Goal: Complete application form

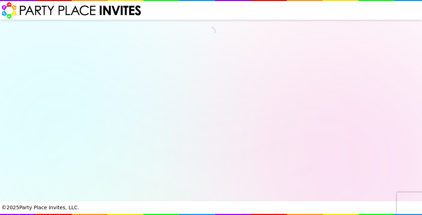
select select "540217"
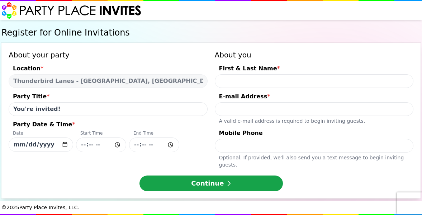
drag, startPoint x: 57, startPoint y: 109, endPoint x: 6, endPoint y: 110, distance: 50.2
click at [6, 110] on div "About your party Location * [GEOGRAPHIC_DATA] - [GEOGRAPHIC_DATA], [GEOGRAPHIC_…" at bounding box center [210, 121] width 419 height 156
type input "C"
type input "Y"
type input "[PERSON_NAME]'s 6th Birthday"
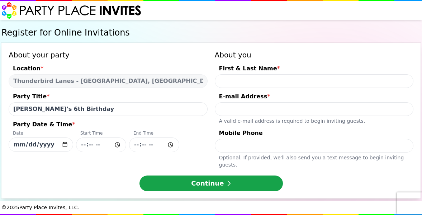
click at [67, 145] on input "[DATE]" at bounding box center [41, 144] width 65 height 14
type input "[DATE]"
click at [84, 146] on input "Party Date & Time * Date [DATE] Start Time End Time" at bounding box center [101, 144] width 50 height 15
type input "15:00"
click at [136, 145] on input "Party Date & Time * Date [DATE] Start Time 15:00 End Time" at bounding box center [154, 144] width 50 height 15
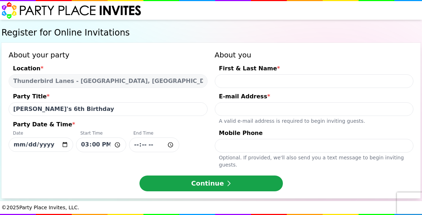
type input "17:00"
click at [164, 158] on div "About your party Location * [GEOGRAPHIC_DATA] - [GEOGRAPHIC_DATA], [GEOGRAPHIC_…" at bounding box center [108, 109] width 199 height 118
click at [234, 82] on input "First & Last Name *" at bounding box center [314, 81] width 199 height 14
type input "[PERSON_NAME]"
type input "[EMAIL_ADDRESS][DOMAIN_NAME]"
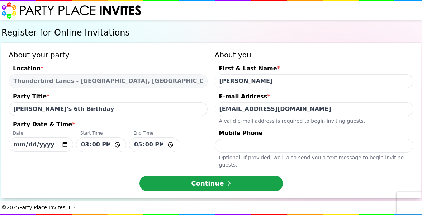
type input "8655485687"
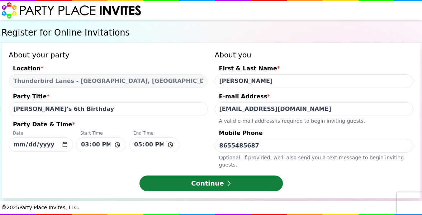
click at [238, 177] on button "Continue" at bounding box center [210, 183] width 143 height 16
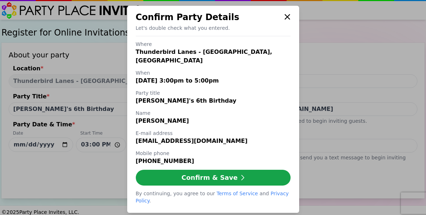
click at [286, 16] on icon at bounding box center [287, 17] width 6 height 9
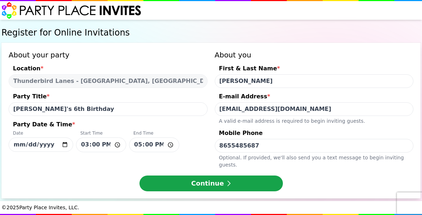
drag, startPoint x: 242, startPoint y: 80, endPoint x: 237, endPoint y: 80, distance: 5.0
click at [237, 80] on input "[PERSON_NAME]" at bounding box center [314, 81] width 199 height 14
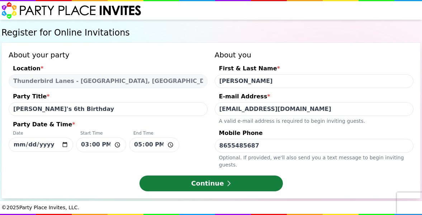
type input "[PERSON_NAME]"
click at [251, 175] on button "Continue" at bounding box center [210, 183] width 143 height 16
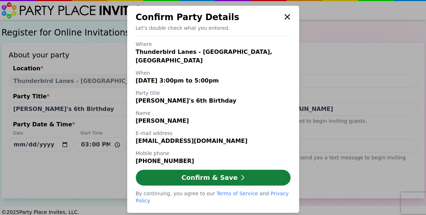
click at [245, 170] on button "Confirm & Save" at bounding box center [213, 178] width 155 height 16
